Goal: Contribute content: Contribute content

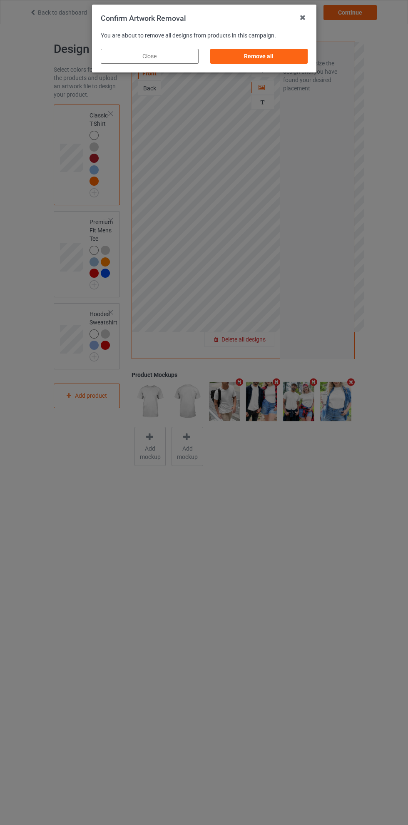
click at [265, 59] on div "Remove all" at bounding box center [259, 56] width 98 height 15
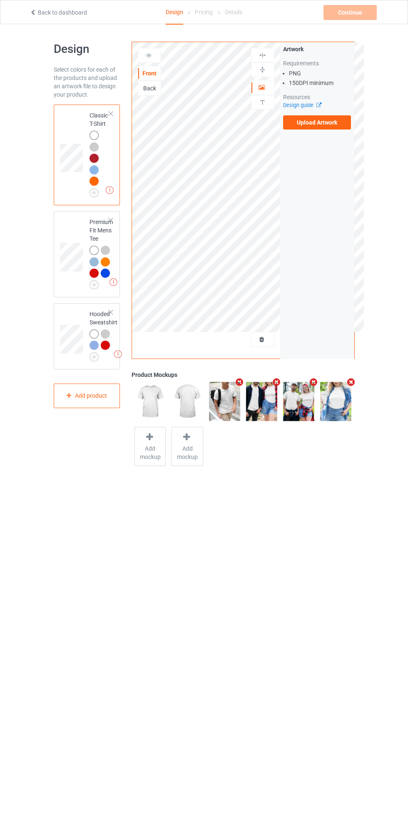
click at [324, 120] on label "Upload Artwork" at bounding box center [317, 122] width 68 height 14
click at [0, 0] on input "Upload Artwork" at bounding box center [0, 0] width 0 height 0
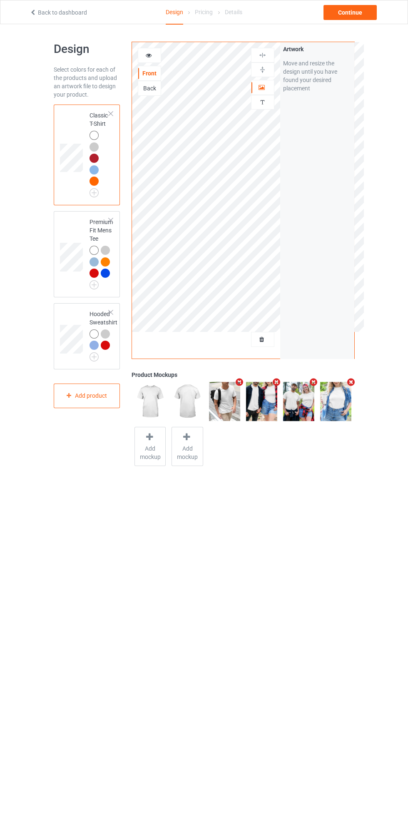
click at [266, 96] on div "Personalized text" at bounding box center [262, 102] width 23 height 15
click at [264, 92] on div at bounding box center [263, 87] width 22 height 8
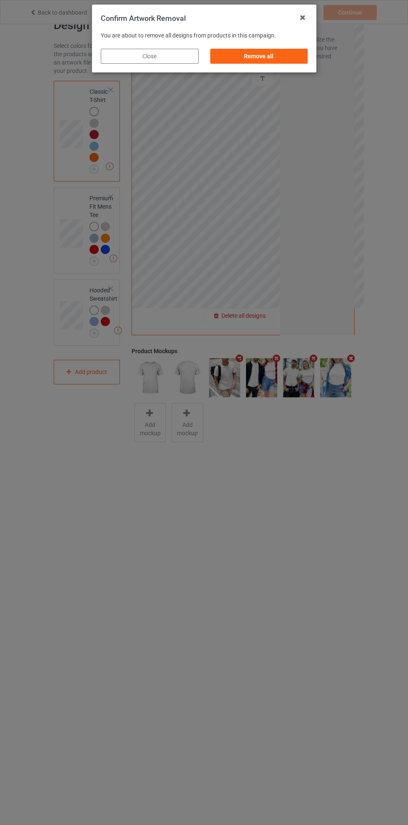
click at [287, 57] on div "Remove all" at bounding box center [259, 56] width 98 height 15
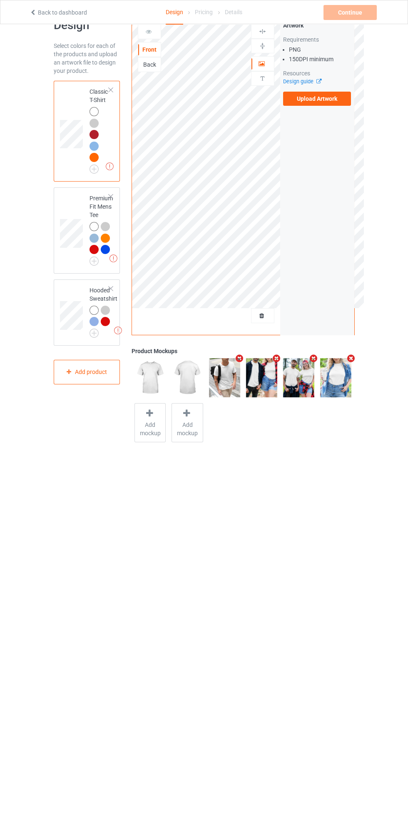
click at [306, 95] on label "Upload Artwork" at bounding box center [317, 99] width 68 height 14
click at [0, 0] on input "Upload Artwork" at bounding box center [0, 0] width 0 height 0
click at [264, 71] on div "Artwork" at bounding box center [262, 63] width 23 height 15
click at [262, 65] on icon at bounding box center [262, 63] width 7 height 6
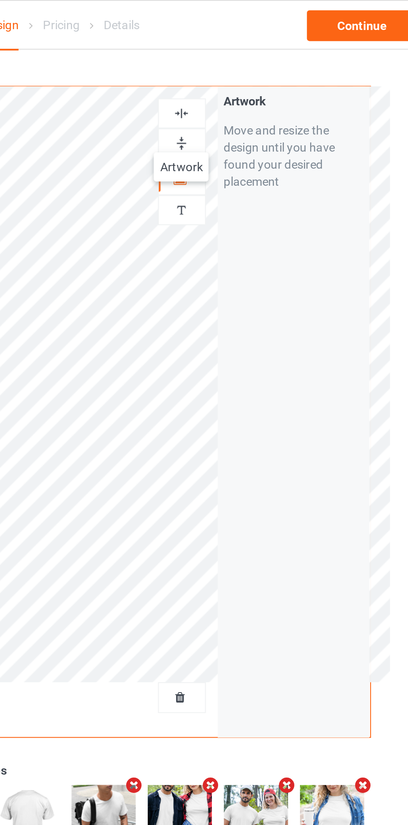
click at [262, 56] on img at bounding box center [263, 55] width 8 height 8
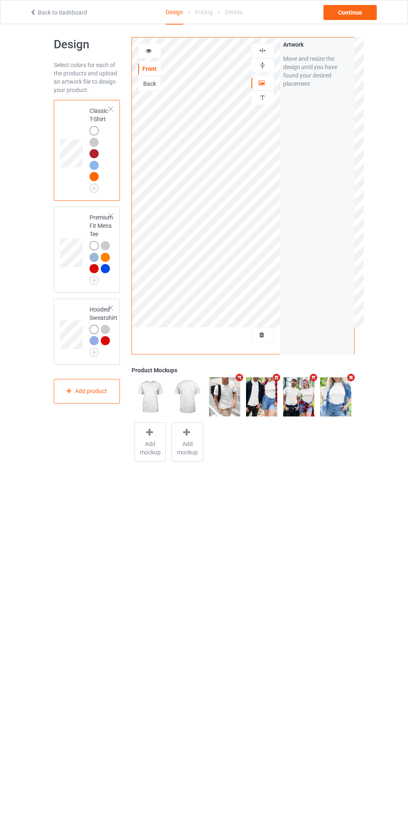
scroll to position [5, 0]
click at [365, 17] on div "Continue" at bounding box center [350, 12] width 53 height 15
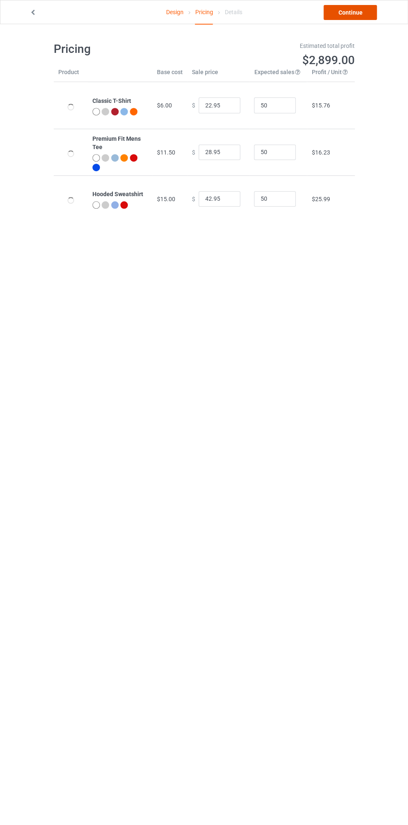
click at [354, 11] on link "Continue" at bounding box center [350, 12] width 53 height 15
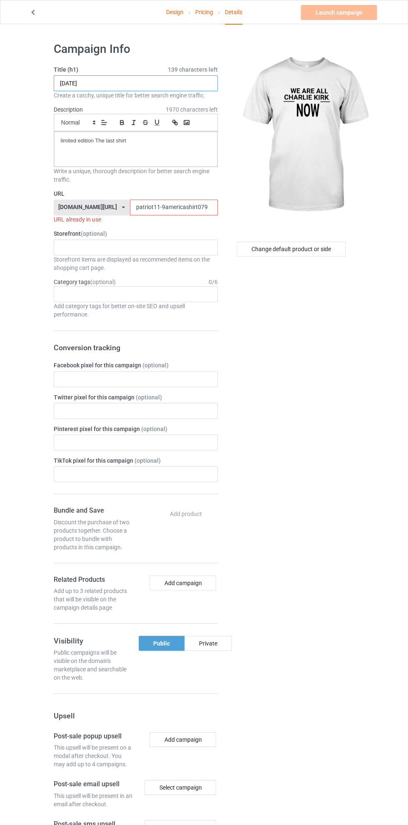
click at [162, 83] on input "[DATE]" at bounding box center [136, 83] width 164 height 16
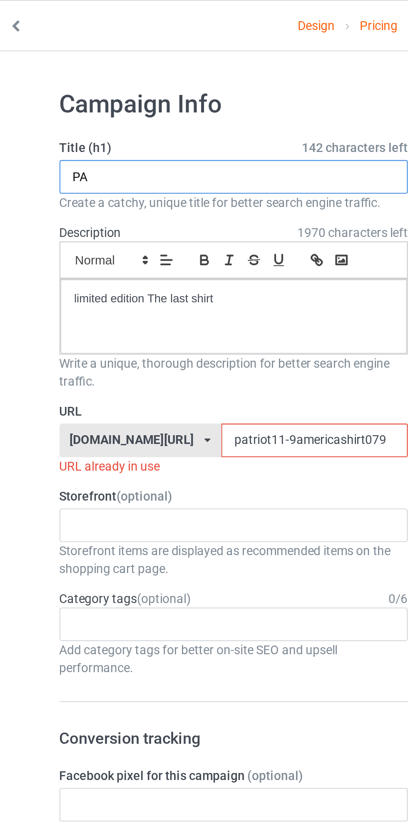
type input "P"
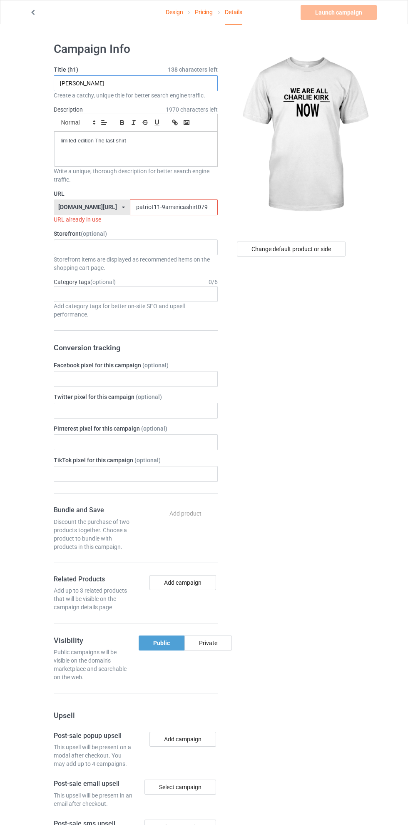
type input "[PERSON_NAME]"
click at [130, 204] on input "patriot11-9americashirt079" at bounding box center [174, 207] width 88 height 16
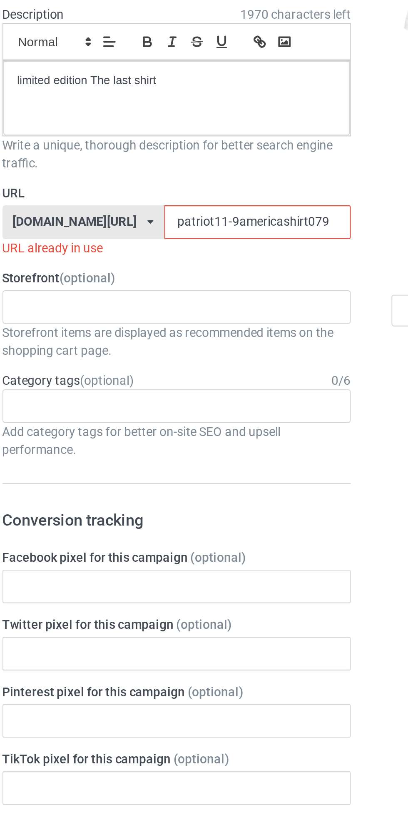
click at [141, 208] on input "patriot11-9americashirt079" at bounding box center [174, 207] width 88 height 16
click at [144, 206] on input "patriot11-9americashirt079" at bounding box center [174, 207] width 88 height 16
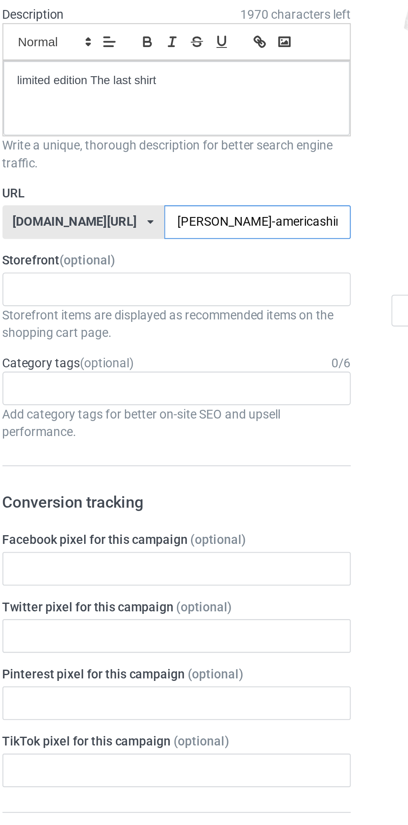
click at [174, 209] on input "[PERSON_NAME]-americashirt079" at bounding box center [174, 207] width 88 height 16
type input "[PERSON_NAME]-americashirt079G"
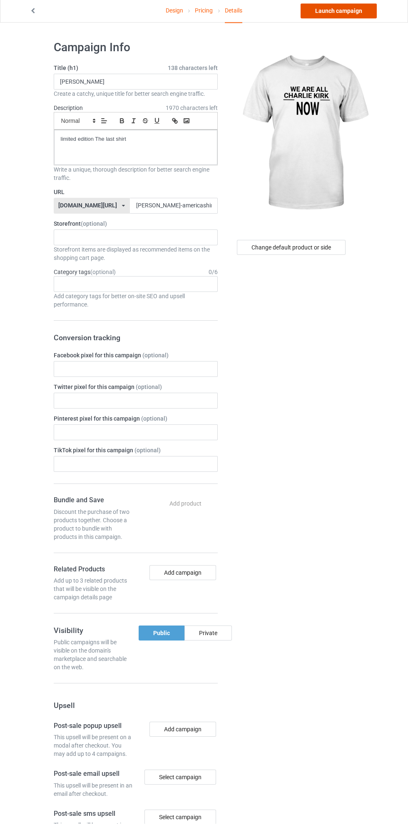
click at [344, 15] on link "Launch campaign" at bounding box center [339, 12] width 76 height 15
